Goal: Task Accomplishment & Management: Manage account settings

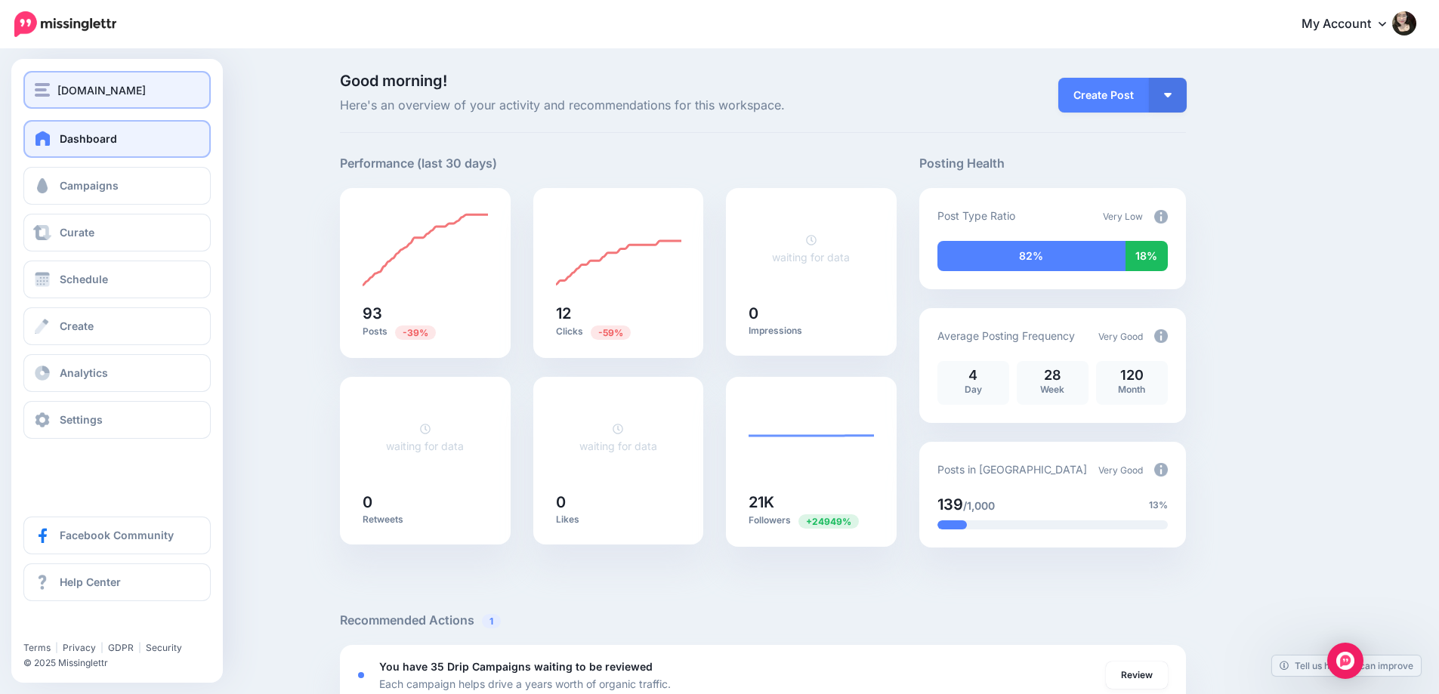
click at [115, 96] on span "[DOMAIN_NAME]" at bounding box center [101, 90] width 88 height 17
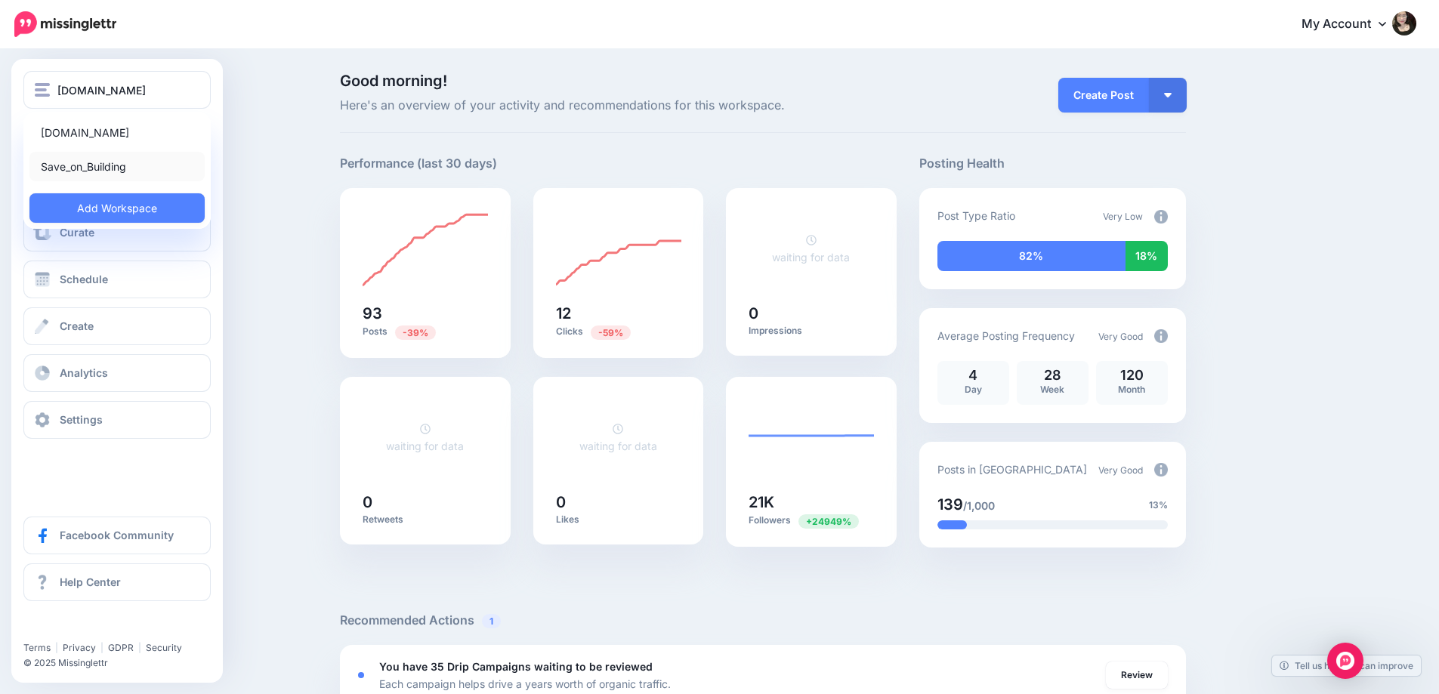
click at [132, 167] on link "Save_on_Building" at bounding box center [116, 166] width 175 height 29
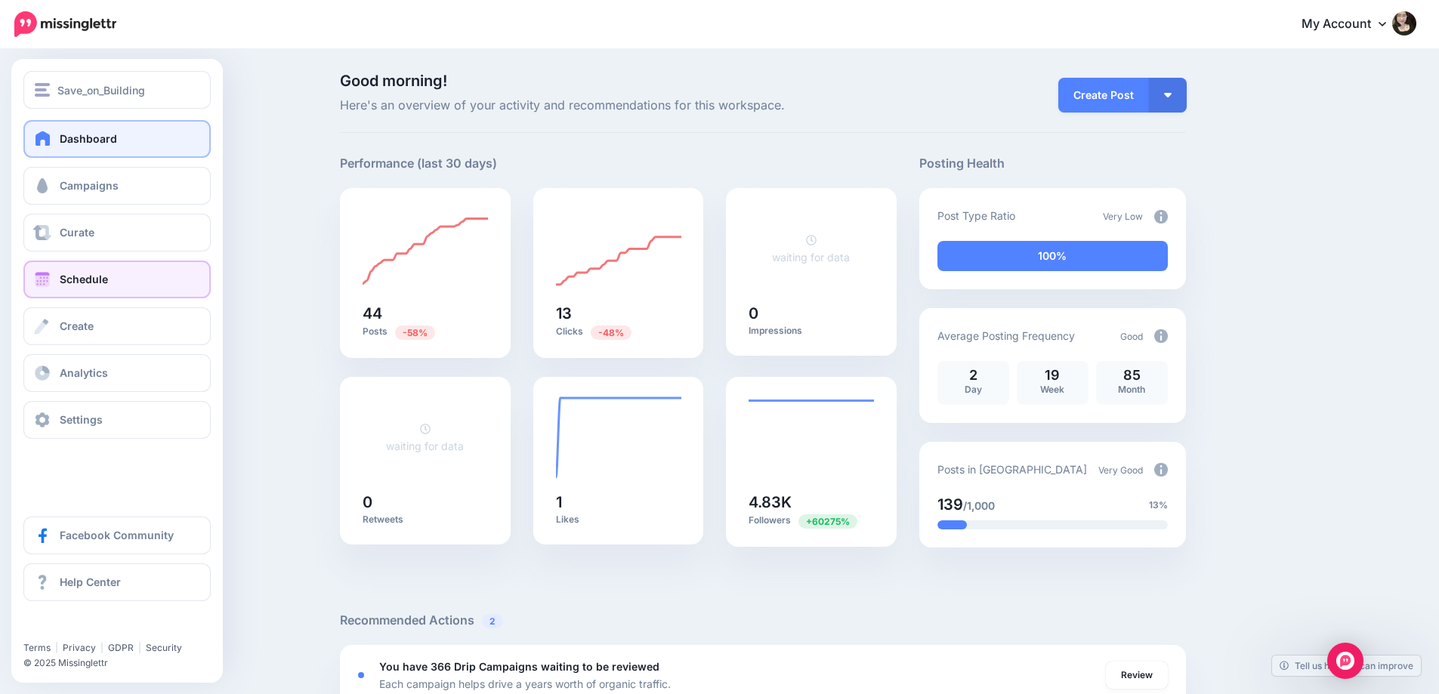
click at [109, 278] on link "Schedule" at bounding box center [116, 280] width 187 height 38
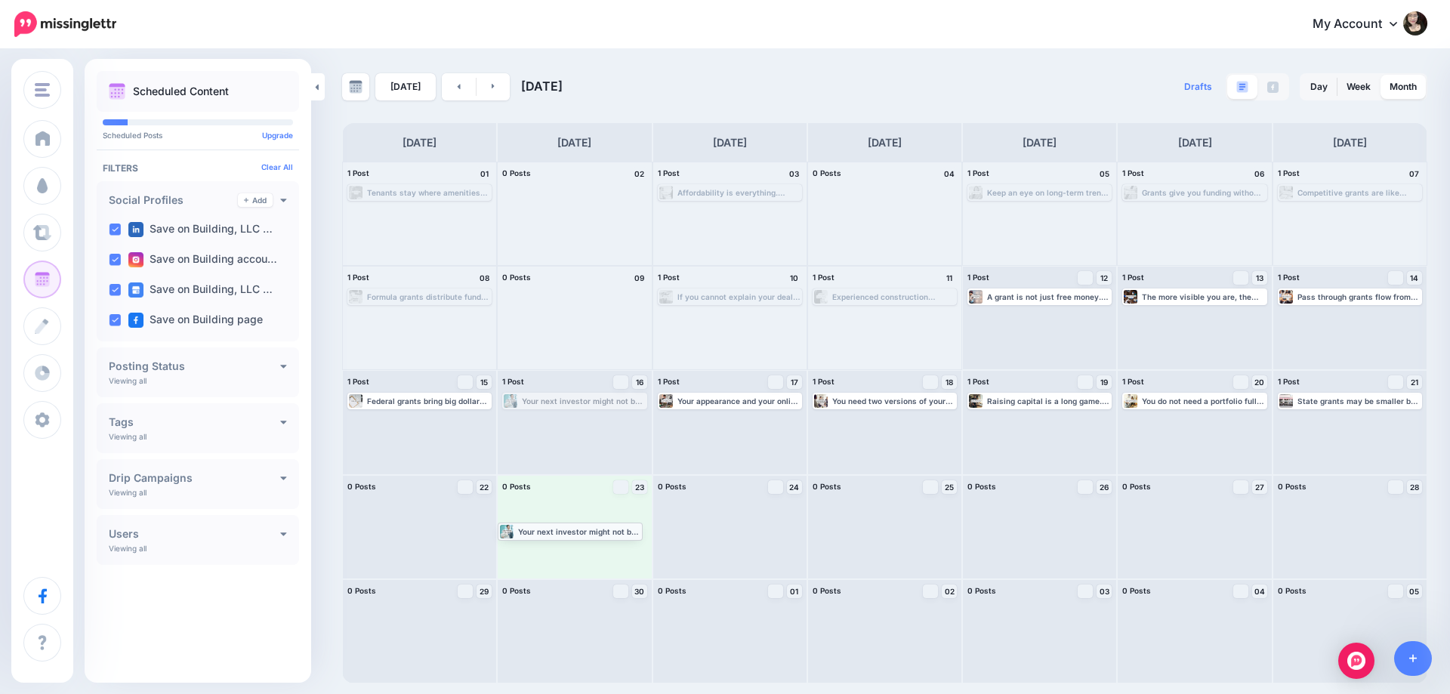
drag, startPoint x: 566, startPoint y: 395, endPoint x: 554, endPoint y: 524, distance: 129.7
drag, startPoint x: 876, startPoint y: 400, endPoint x: 873, endPoint y: 539, distance: 139.0
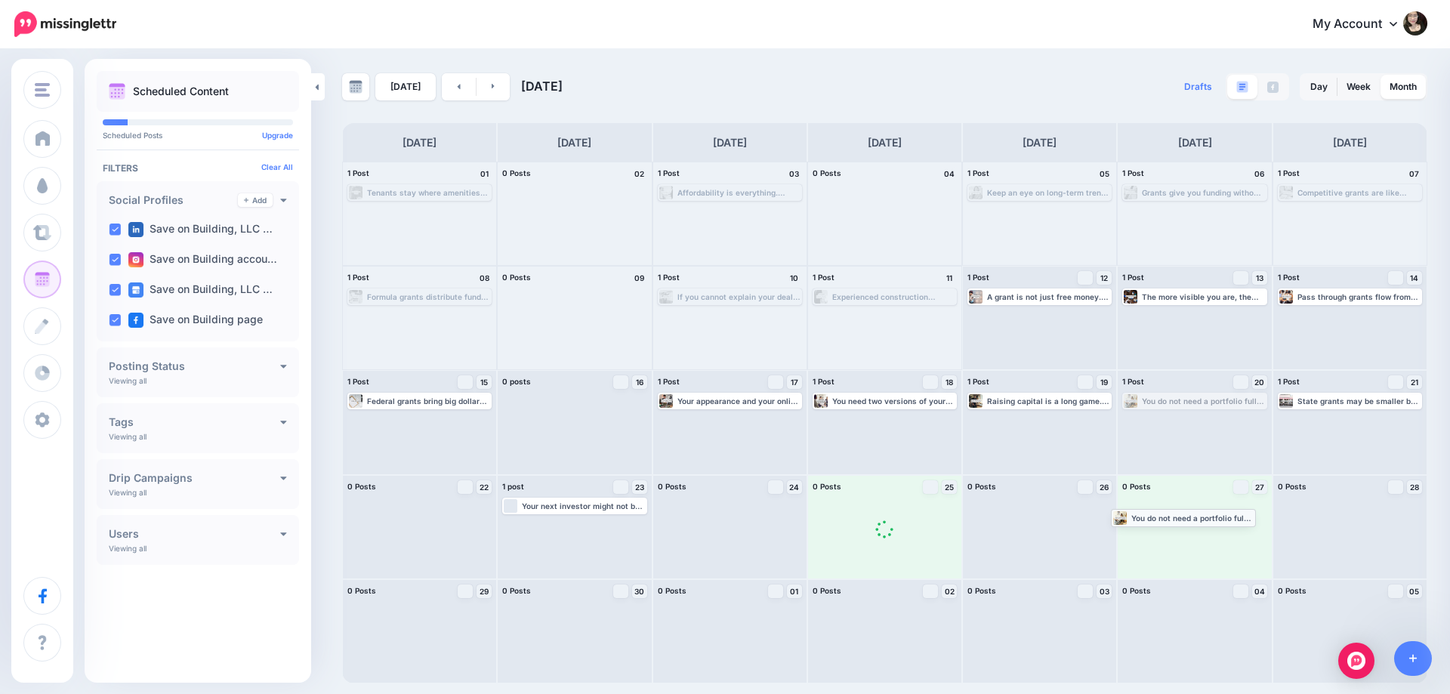
drag, startPoint x: 1184, startPoint y: 396, endPoint x: 1178, endPoint y: 533, distance: 137.6
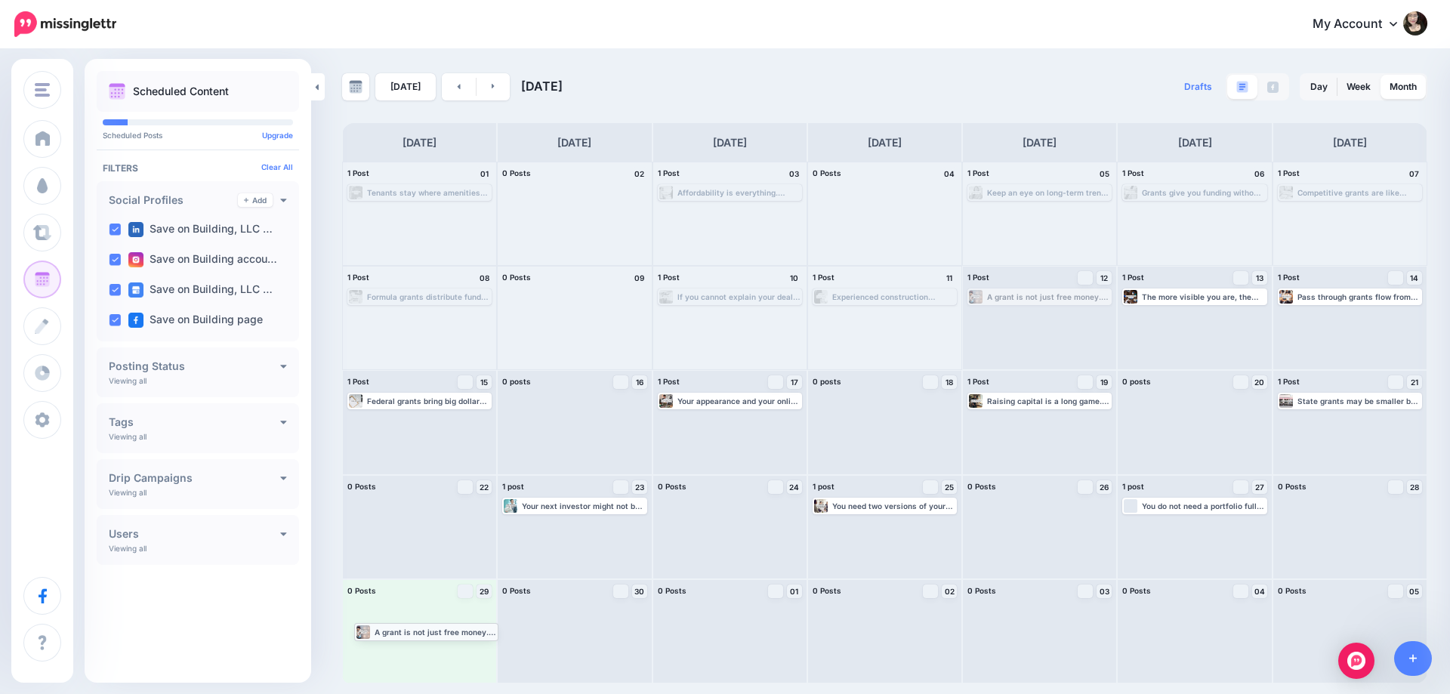
drag, startPoint x: 1084, startPoint y: 304, endPoint x: 470, endPoint y: 639, distance: 698.5
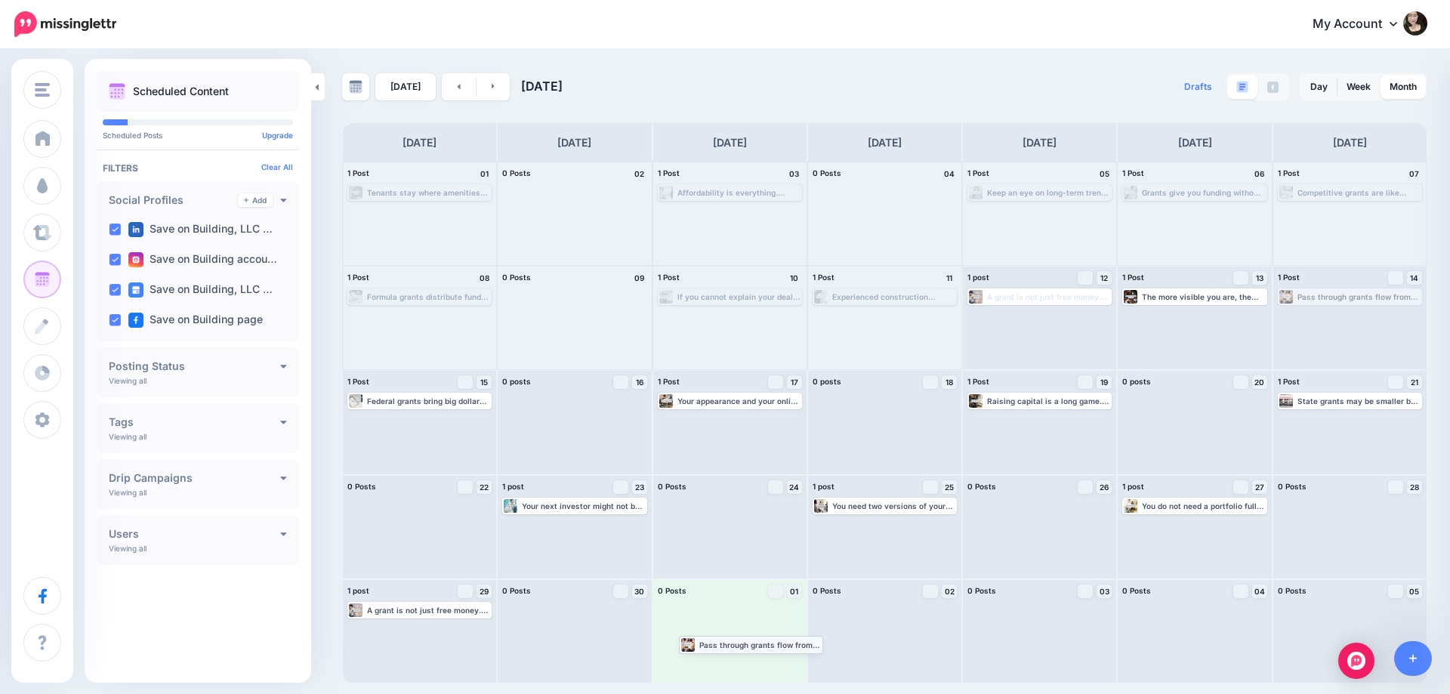
drag, startPoint x: 1324, startPoint y: 293, endPoint x: 725, endPoint y: 637, distance: 690.4
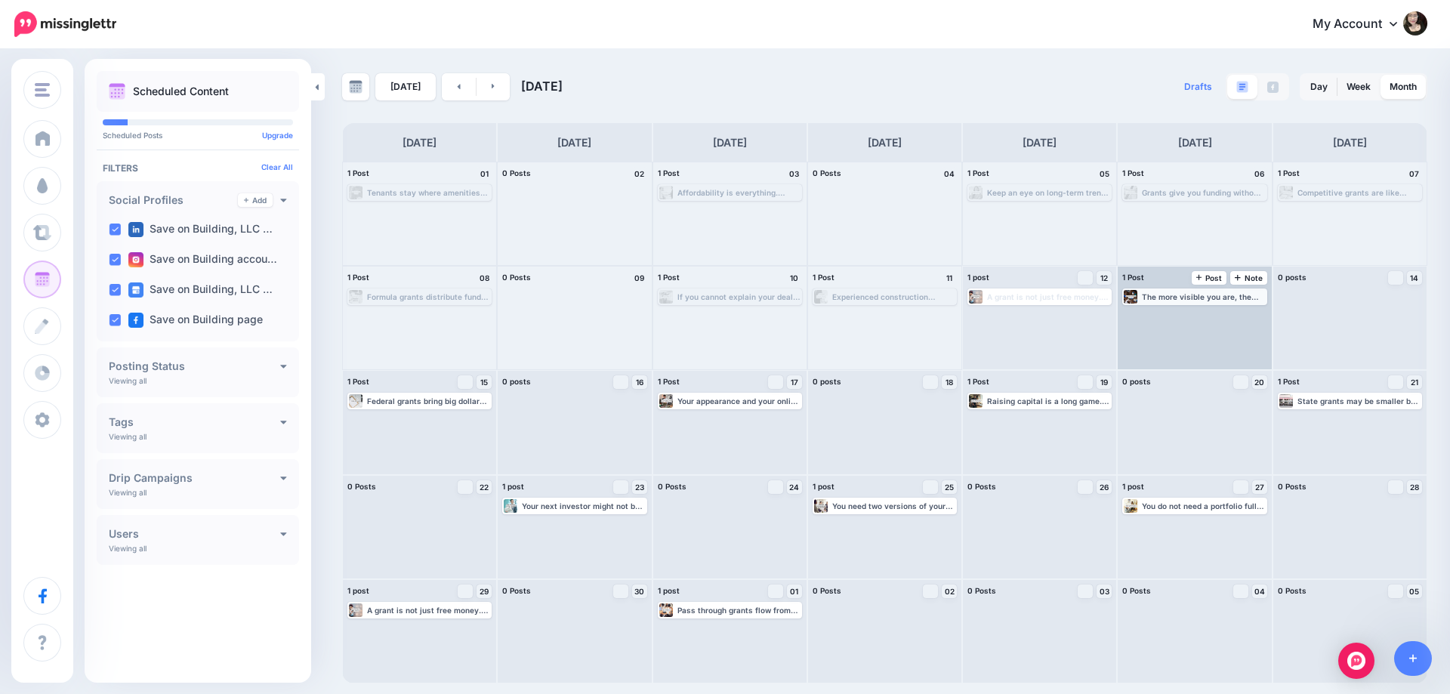
click at [1189, 292] on div "The more visible you are, the easier it is for the right people to find you. St…" at bounding box center [1203, 296] width 123 height 9
click at [1162, 291] on div "The more visible you are, the easier it is for the right people to find you. St…" at bounding box center [1194, 297] width 141 height 14
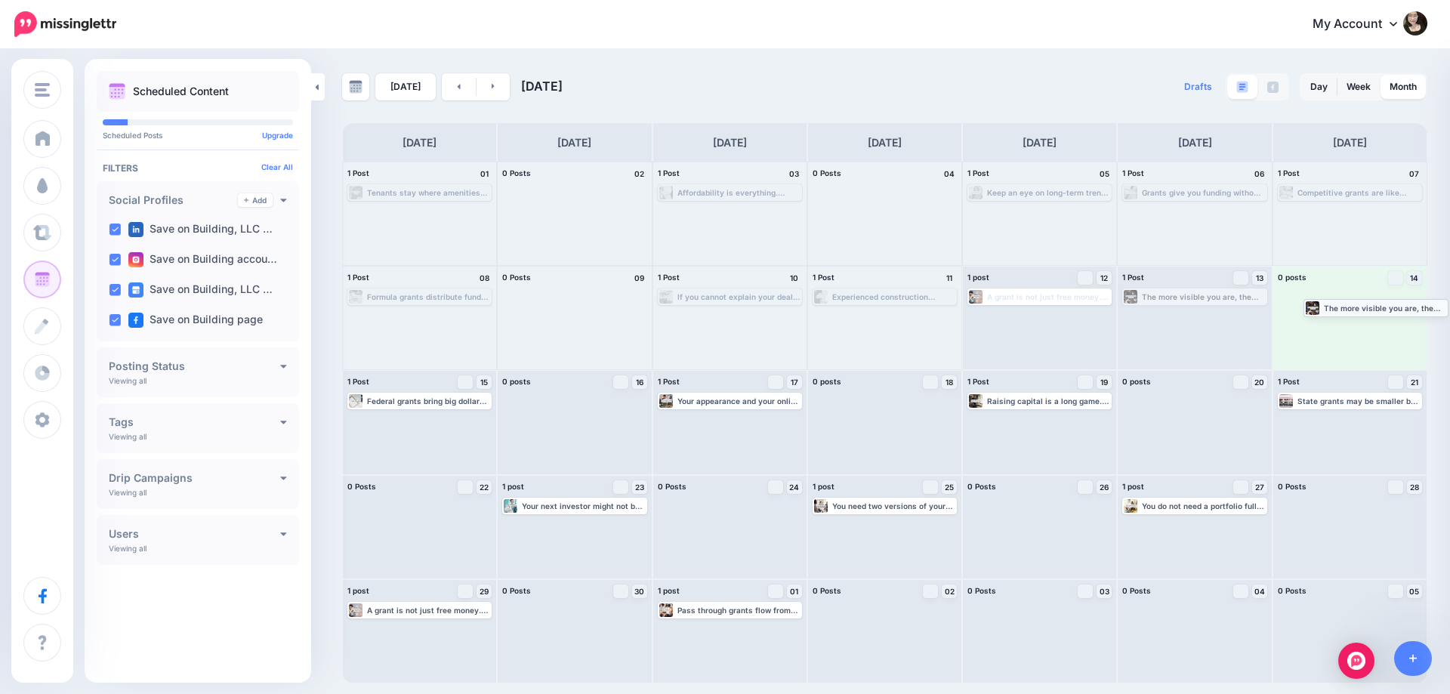
drag, startPoint x: 1158, startPoint y: 293, endPoint x: 1339, endPoint y: 304, distance: 181.5
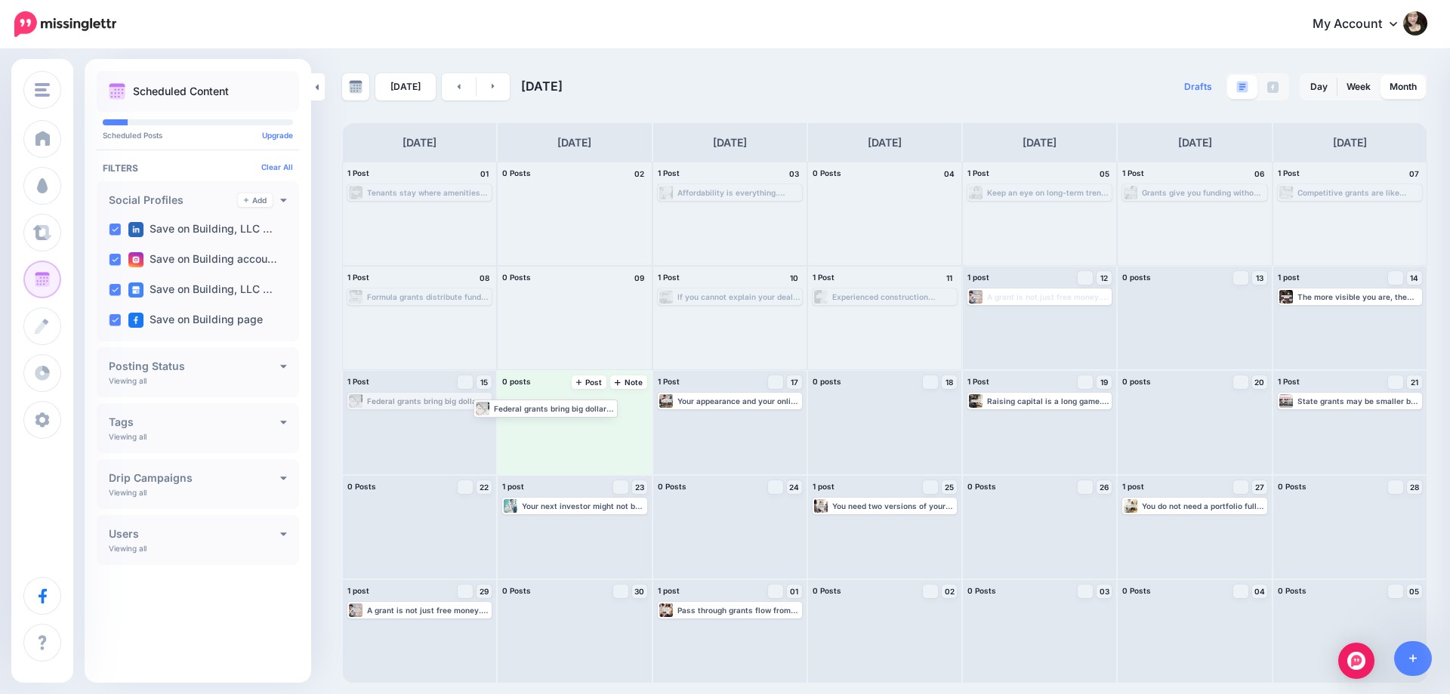
drag, startPoint x: 458, startPoint y: 397, endPoint x: 626, endPoint y: 402, distance: 168.5
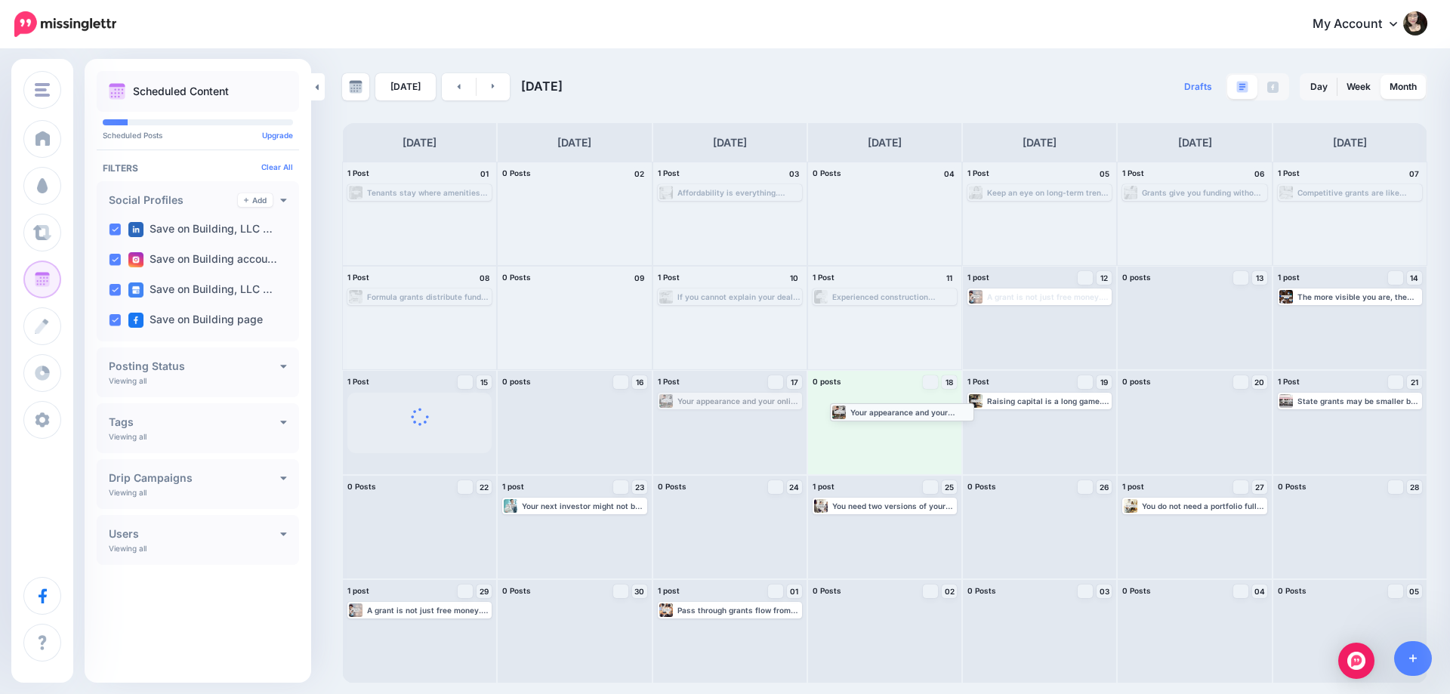
drag, startPoint x: 737, startPoint y: 399, endPoint x: 909, endPoint y: 409, distance: 172.5
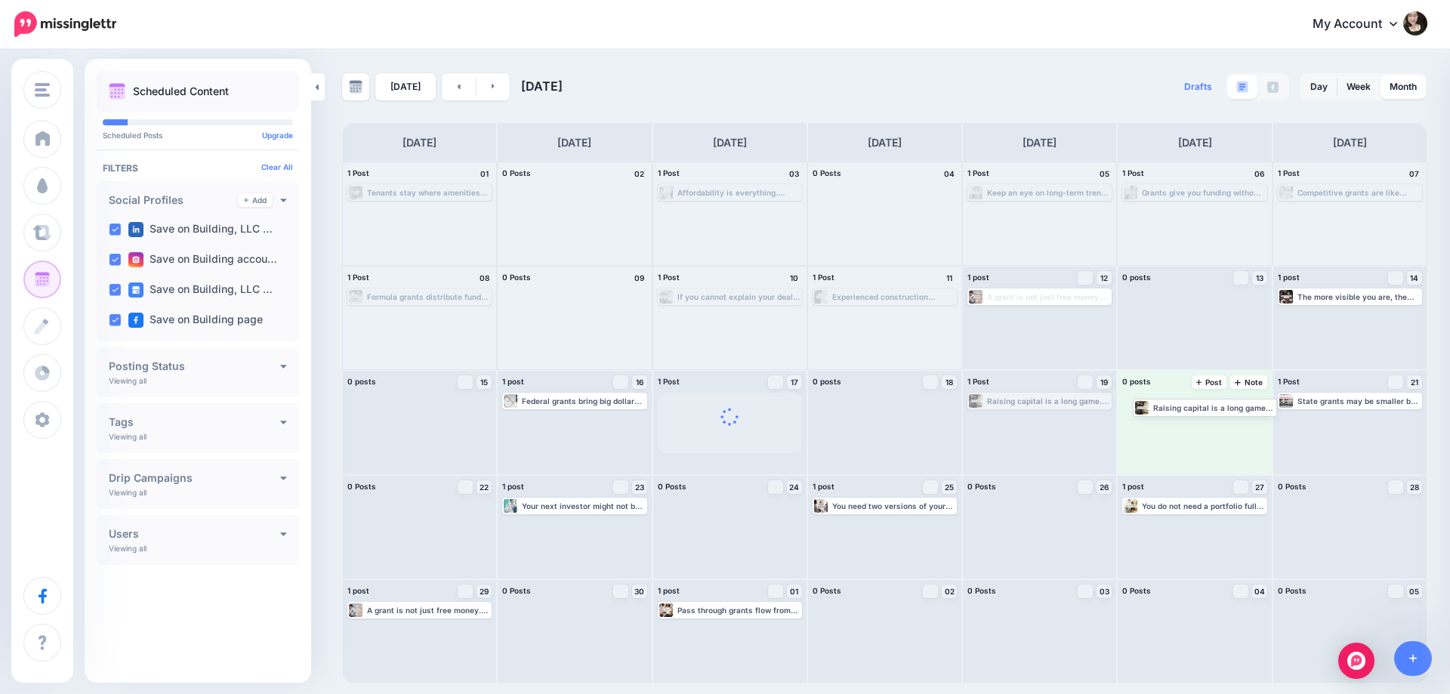
drag, startPoint x: 1032, startPoint y: 399, endPoint x: 1229, endPoint y: 408, distance: 198.0
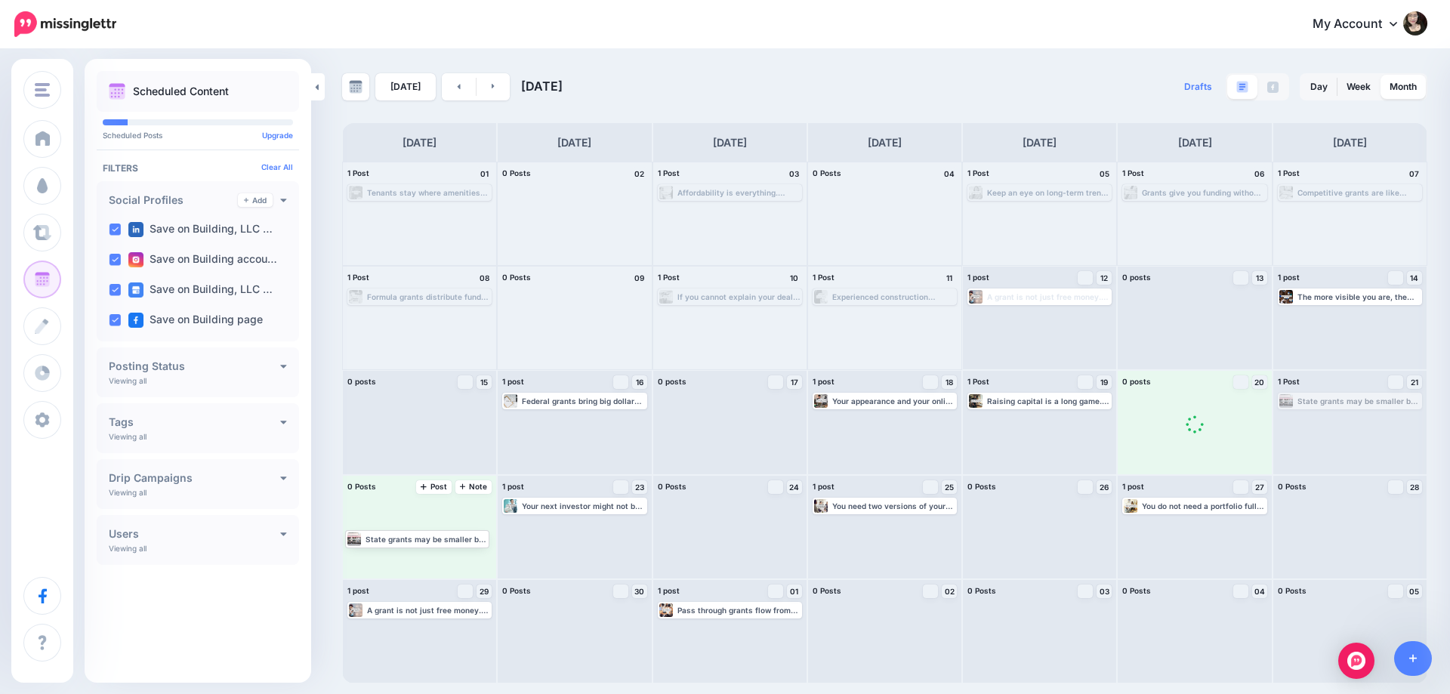
drag, startPoint x: 1321, startPoint y: 401, endPoint x: 445, endPoint y: 513, distance: 883.8
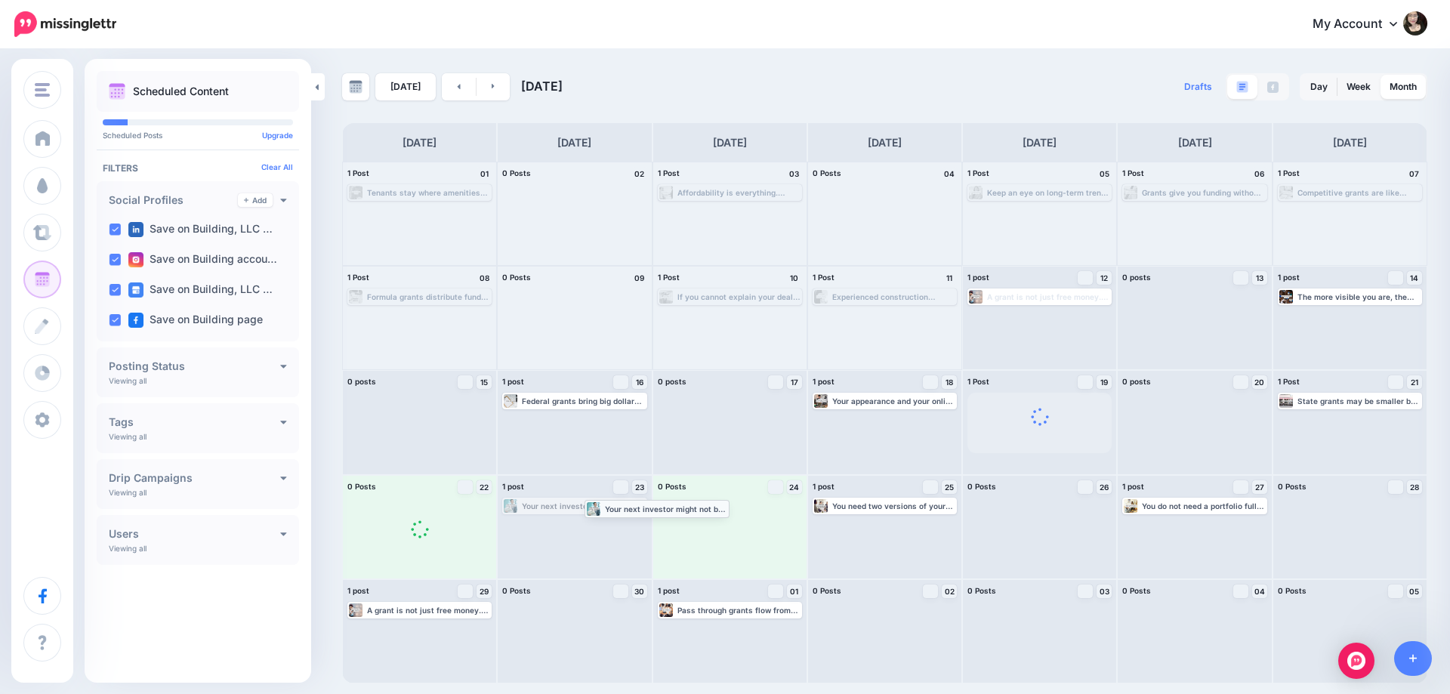
drag, startPoint x: 575, startPoint y: 504, endPoint x: 688, endPoint y: 510, distance: 113.4
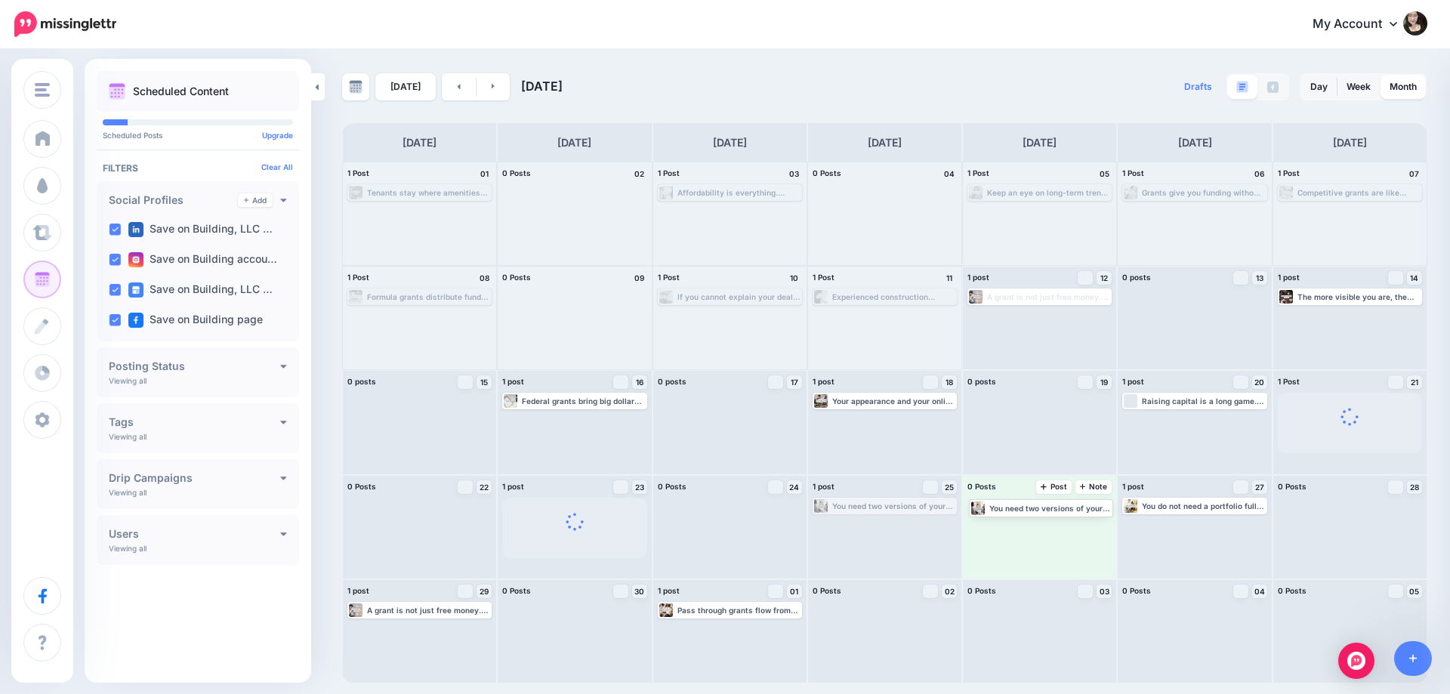
drag, startPoint x: 868, startPoint y: 499, endPoint x: 1097, endPoint y: 511, distance: 229.9
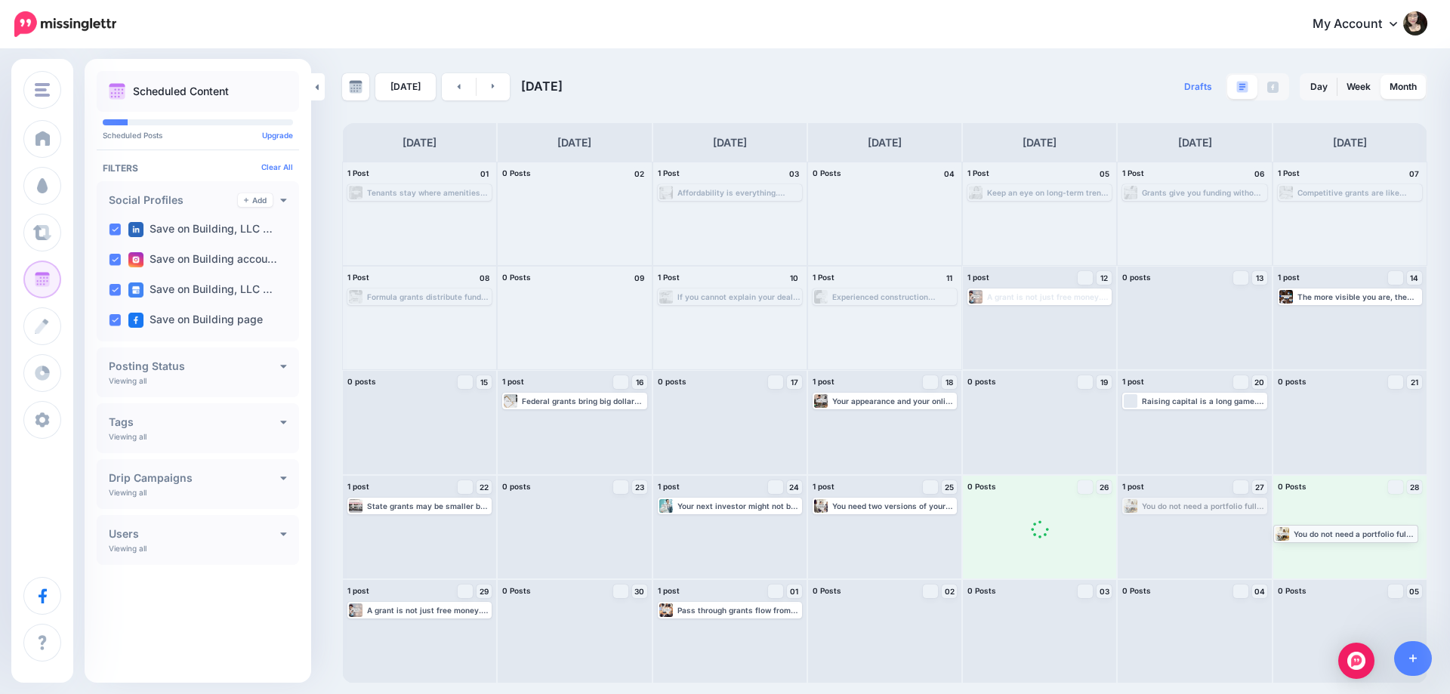
drag, startPoint x: 1177, startPoint y: 504, endPoint x: 1329, endPoint y: 531, distance: 154.2
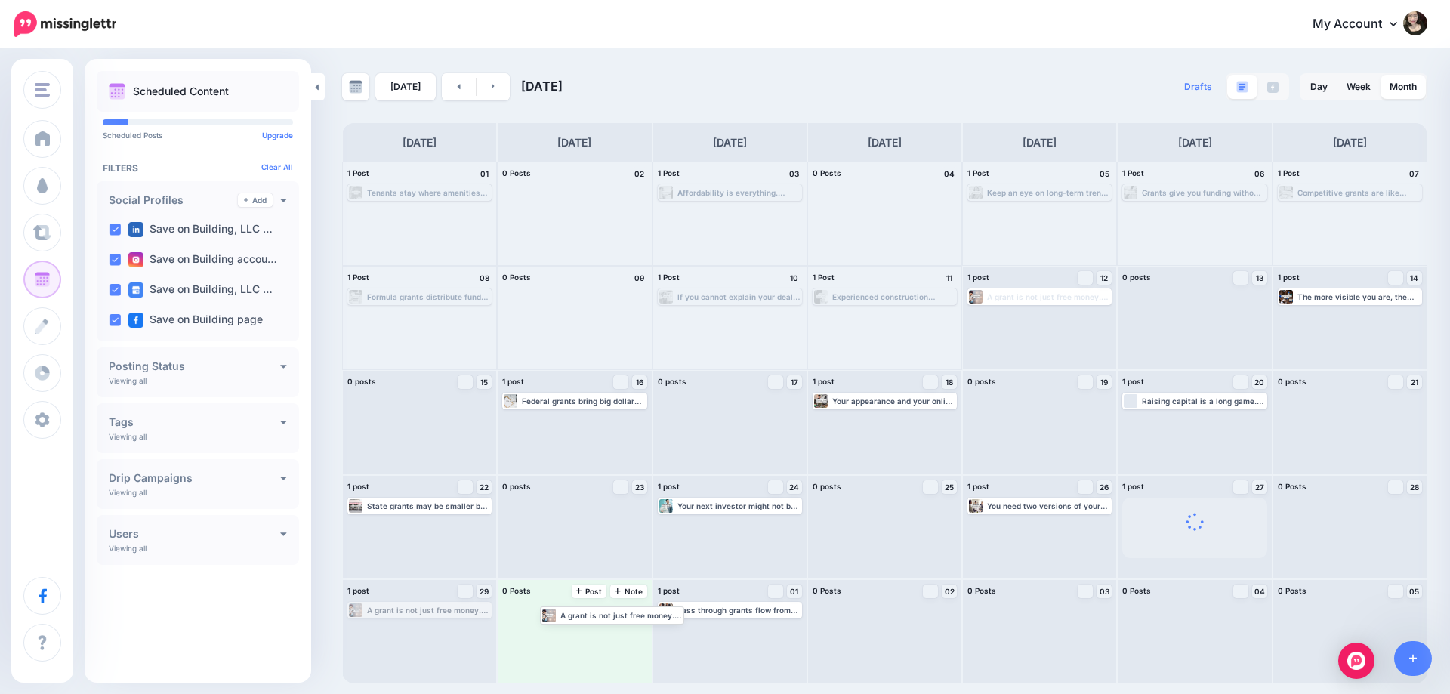
drag, startPoint x: 418, startPoint y: 612, endPoint x: 610, endPoint y: 618, distance: 192.6
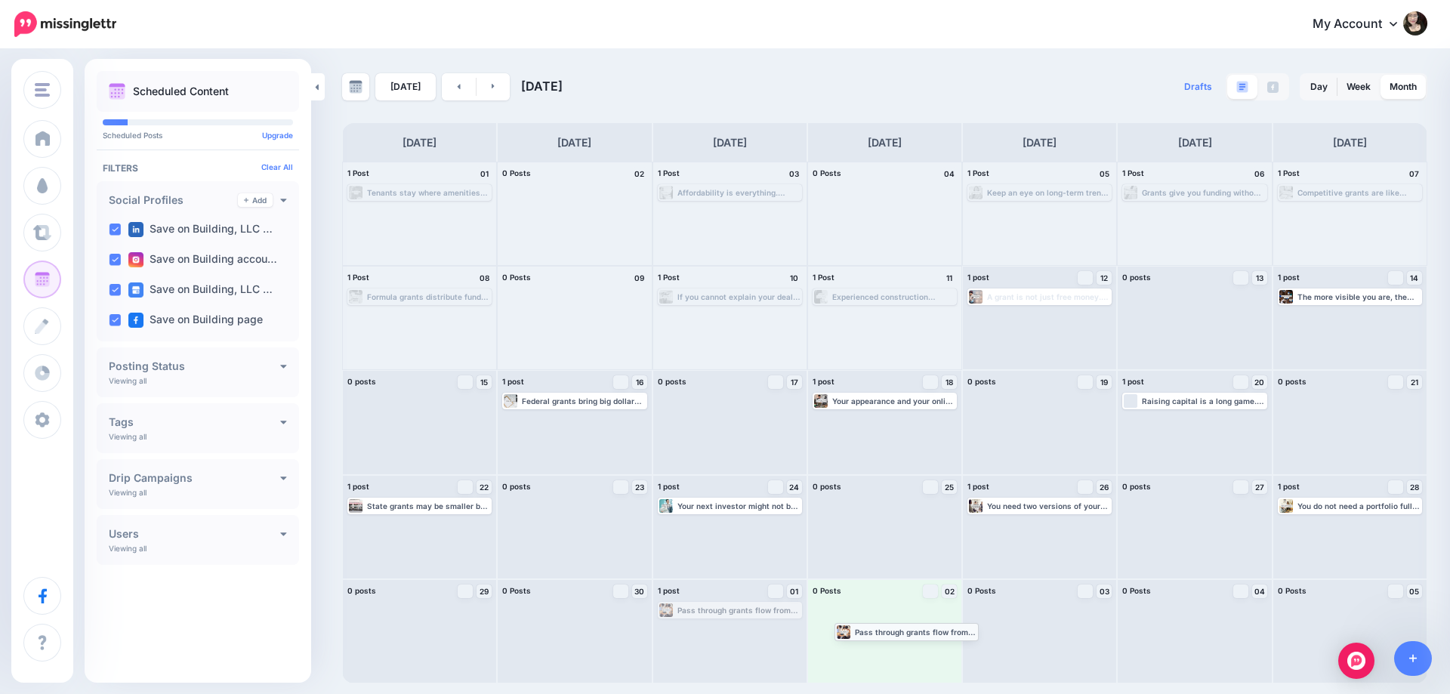
drag, startPoint x: 701, startPoint y: 618, endPoint x: 878, endPoint y: 639, distance: 178.7
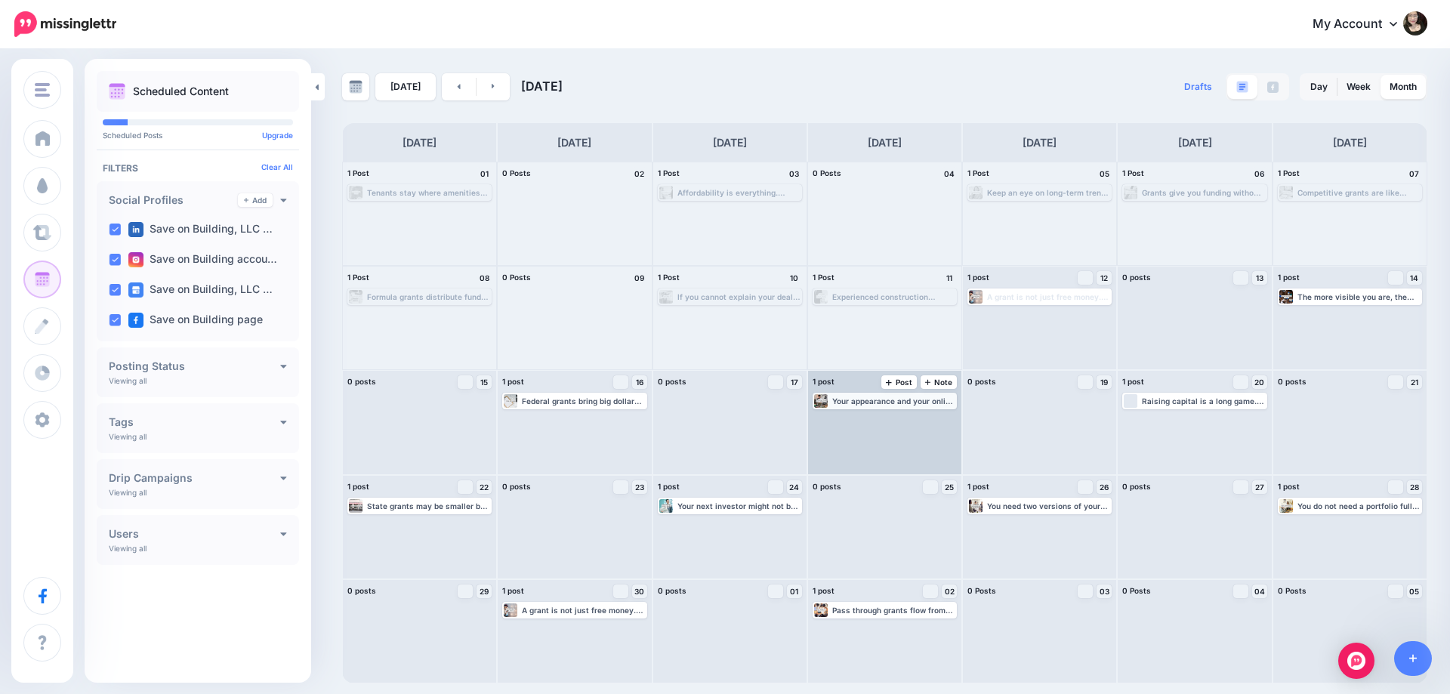
click at [862, 398] on div "Your appearance and your online presence are part of your pitch. Before they re…" at bounding box center [893, 400] width 123 height 9
click at [862, 421] on span "Edit" at bounding box center [868, 419] width 12 height 8
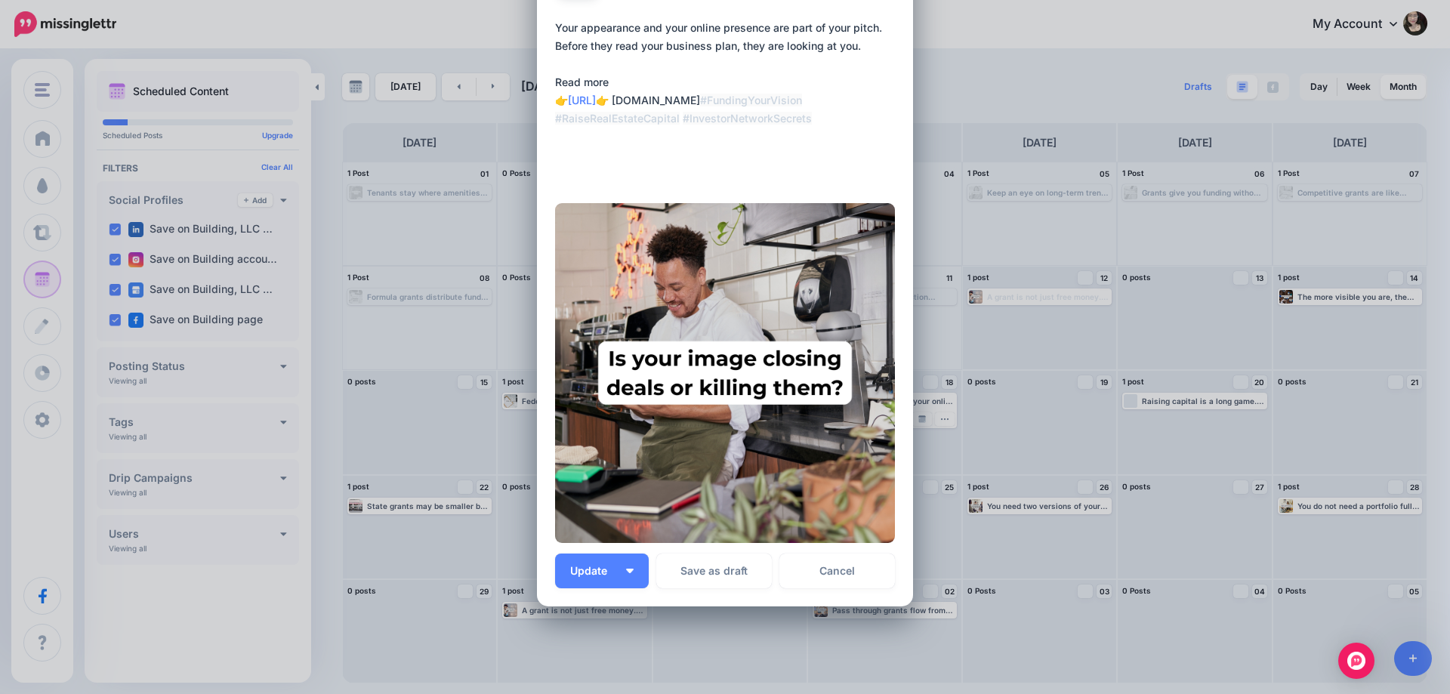
scroll to position [162, 0]
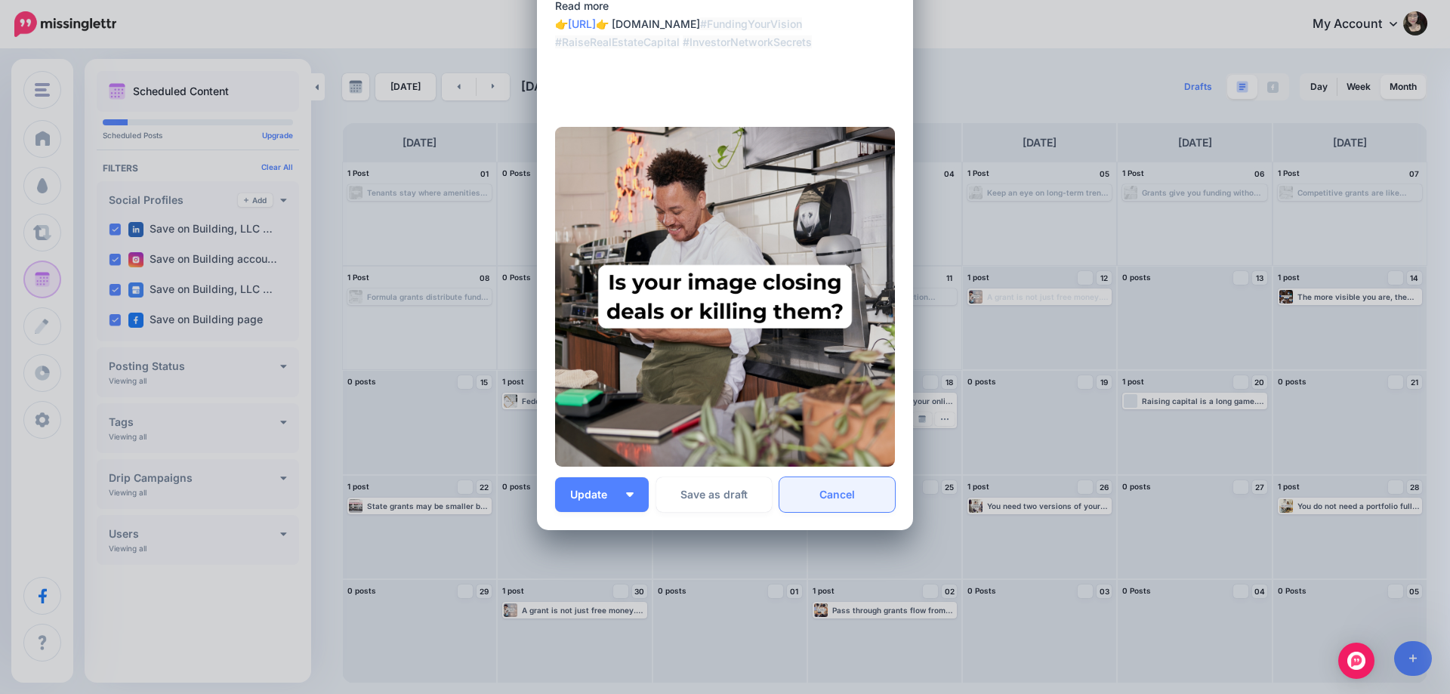
click at [829, 489] on link "Cancel" at bounding box center [837, 494] width 116 height 35
